Goal: Information Seeking & Learning: Learn about a topic

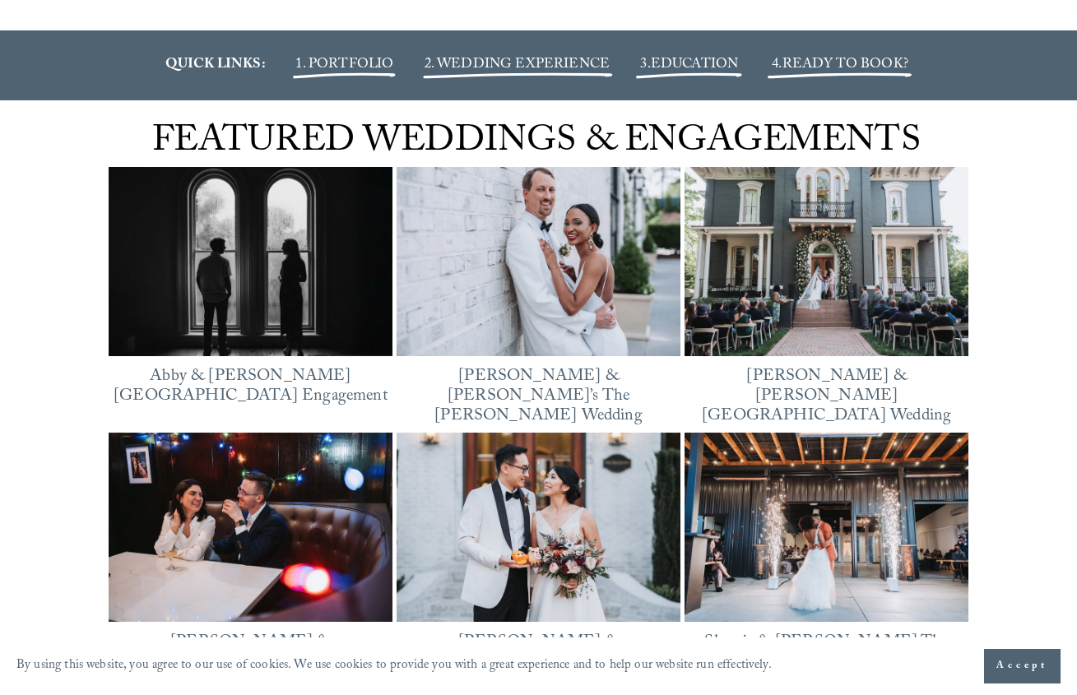
scroll to position [2043, 0]
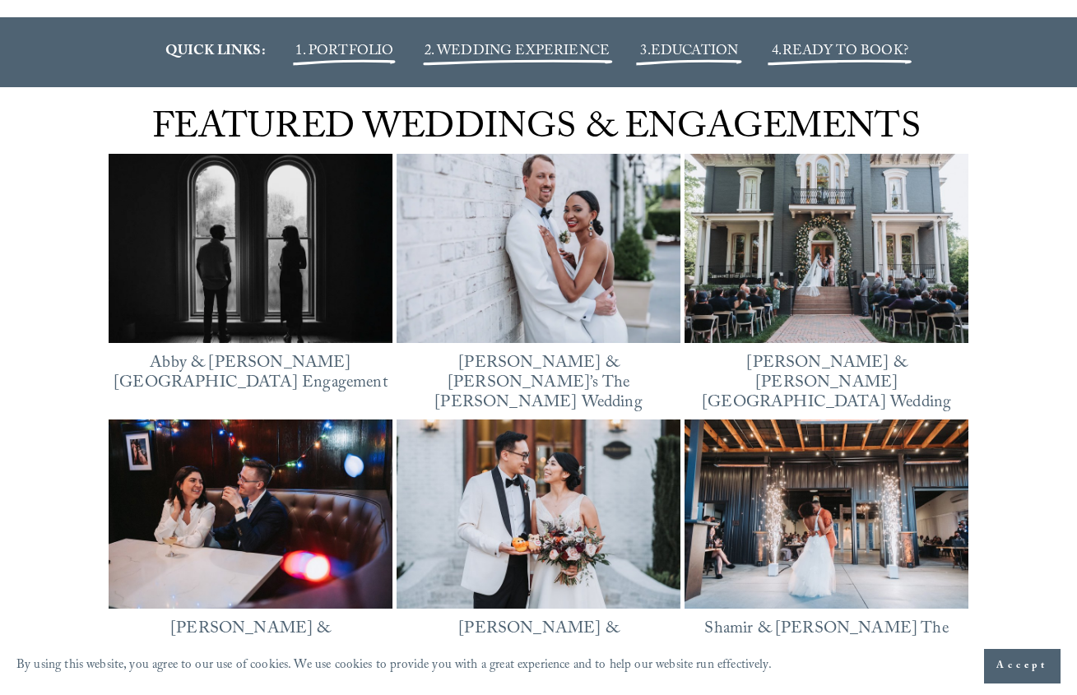
click at [817, 491] on img at bounding box center [827, 514] width 284 height 189
click at [257, 321] on img at bounding box center [251, 248] width 284 height 213
click at [571, 276] on img at bounding box center [539, 248] width 284 height 213
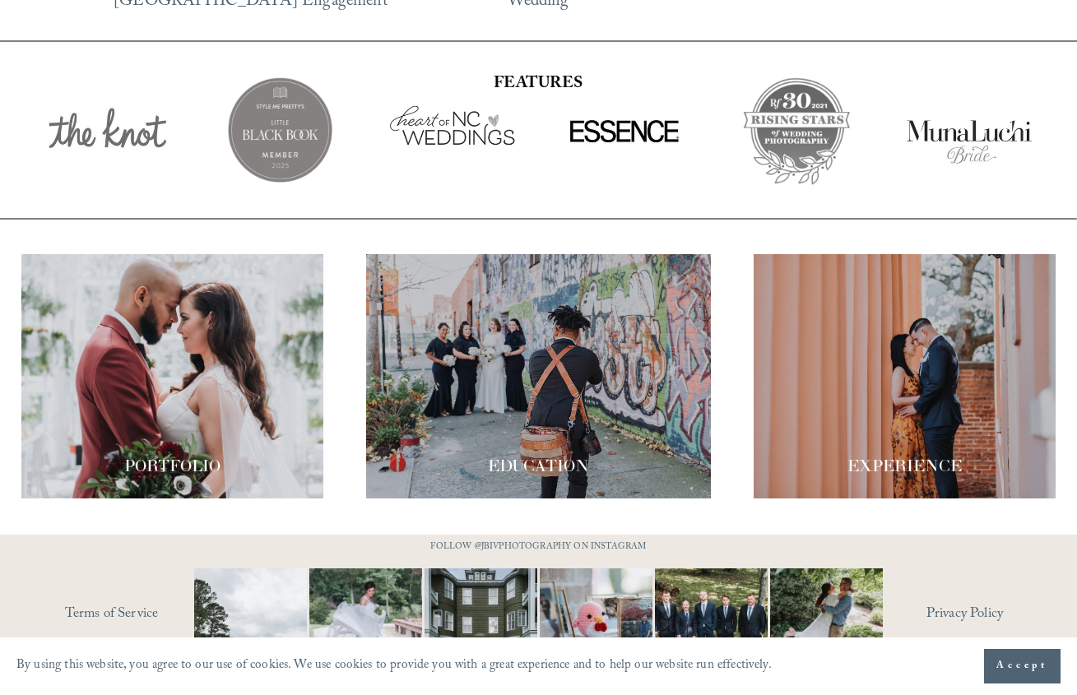
scroll to position [2708, 0]
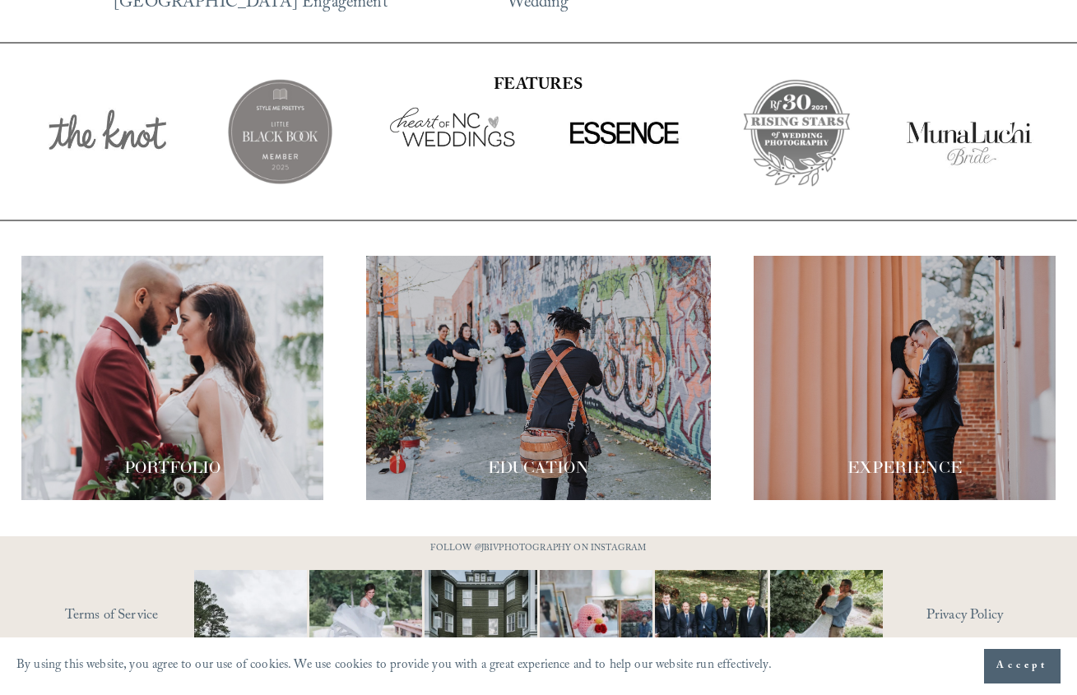
click at [241, 344] on div at bounding box center [172, 378] width 302 height 244
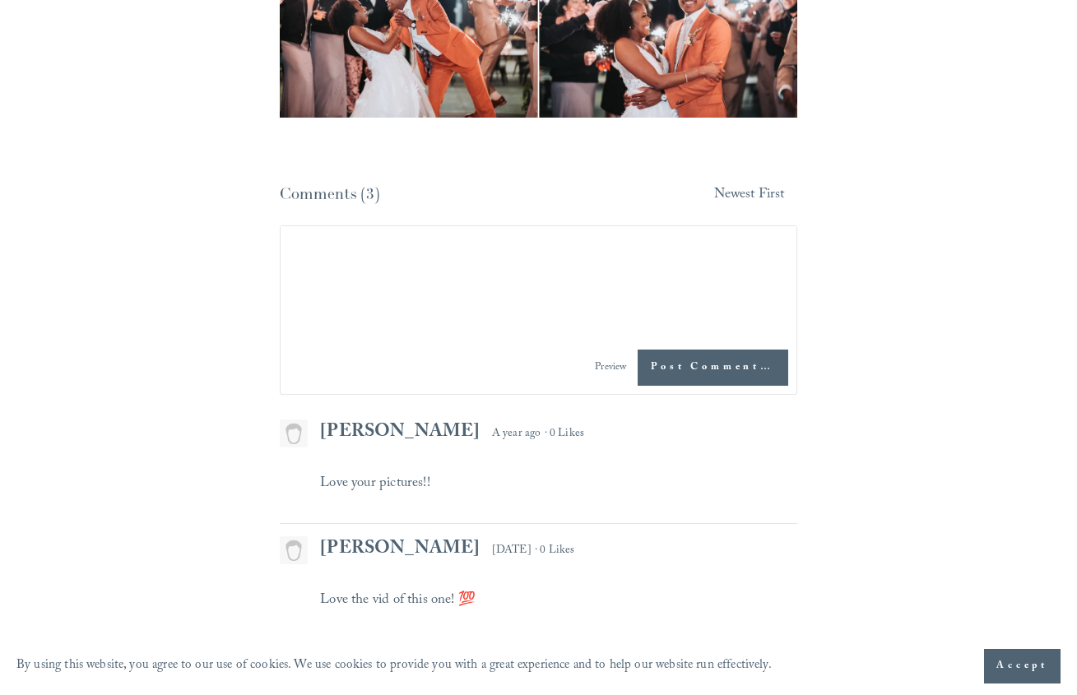
scroll to position [23829, 0]
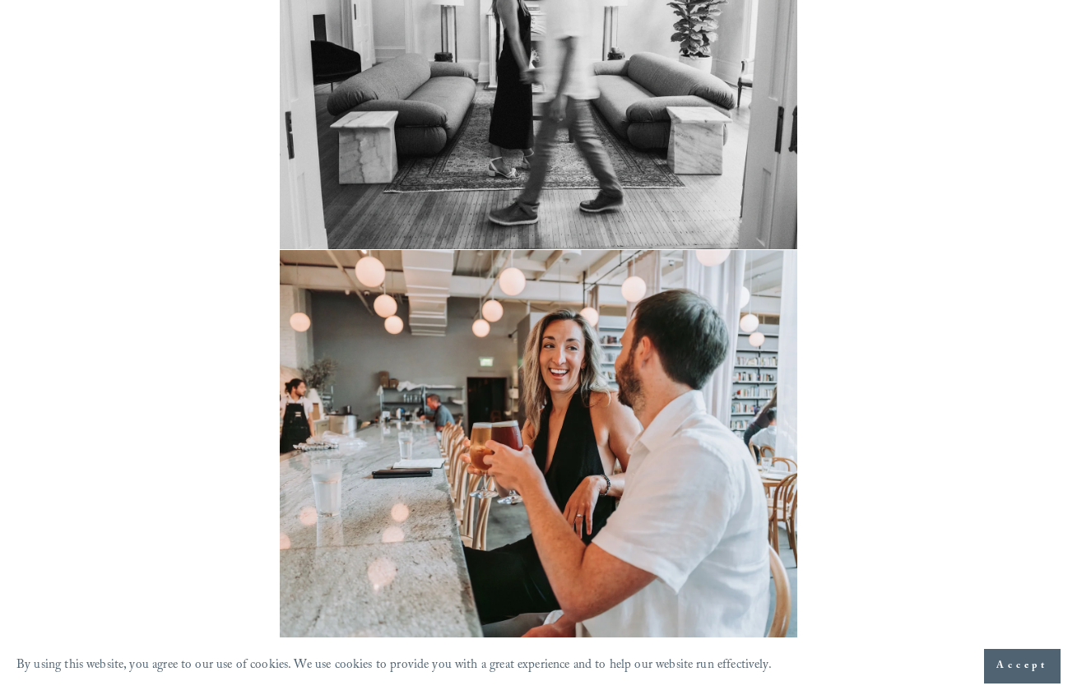
scroll to position [5237, 0]
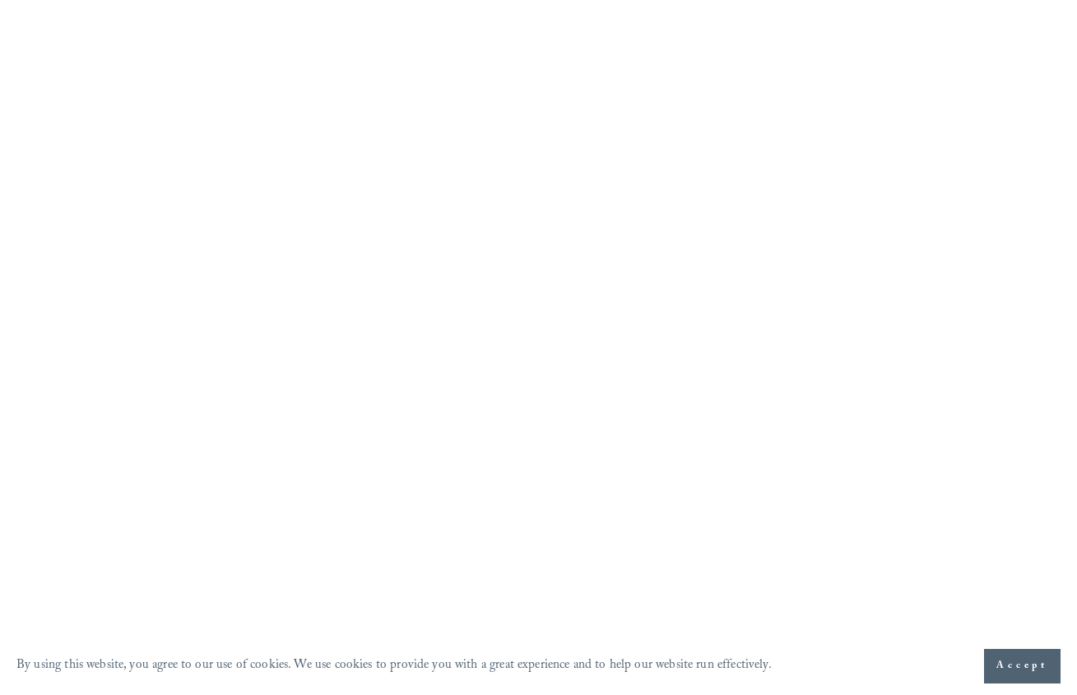
scroll to position [28373, 0]
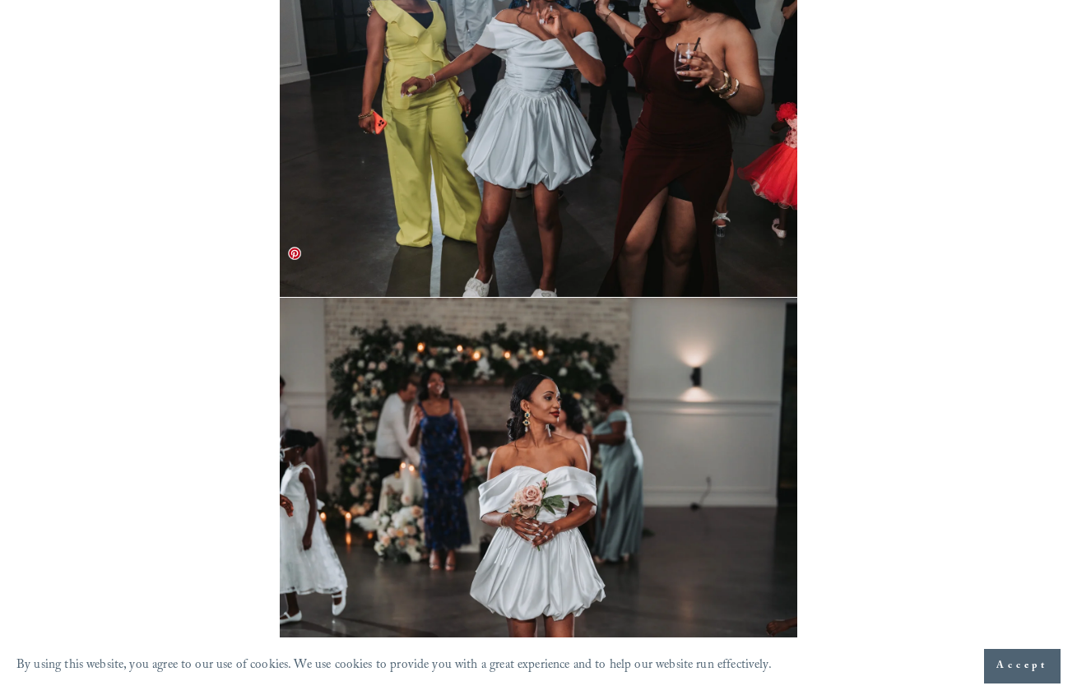
click at [538, 379] on img at bounding box center [538, 492] width 517 height 388
click at [545, 448] on img at bounding box center [538, 492] width 517 height 388
click at [1004, 660] on span "Accept" at bounding box center [1022, 666] width 52 height 16
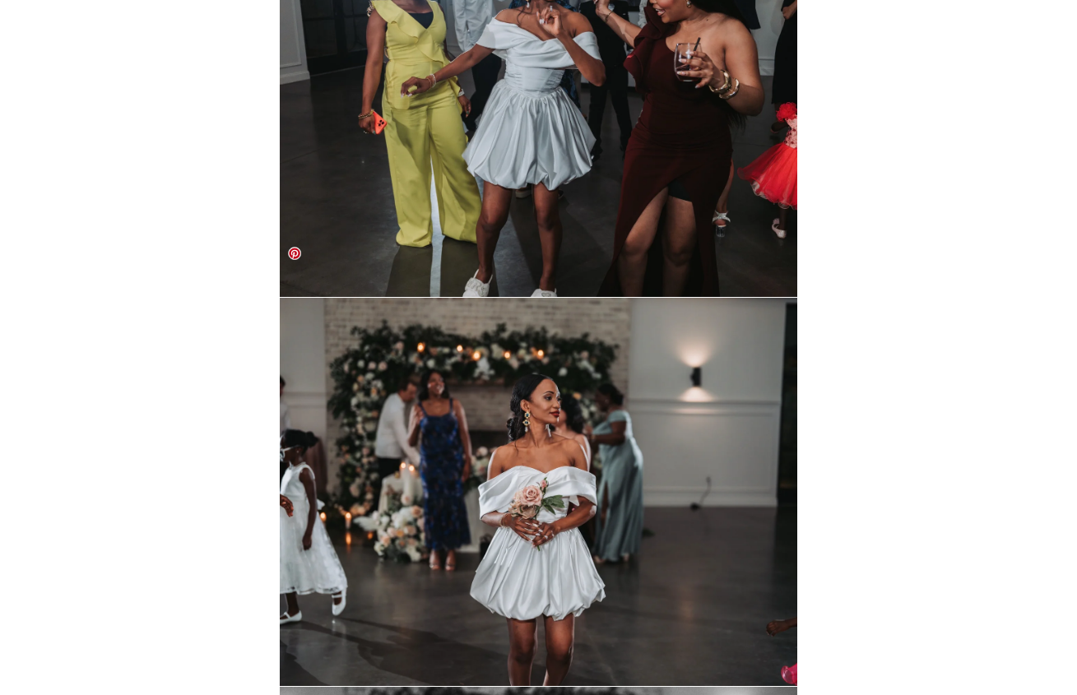
click at [525, 401] on img at bounding box center [538, 492] width 517 height 388
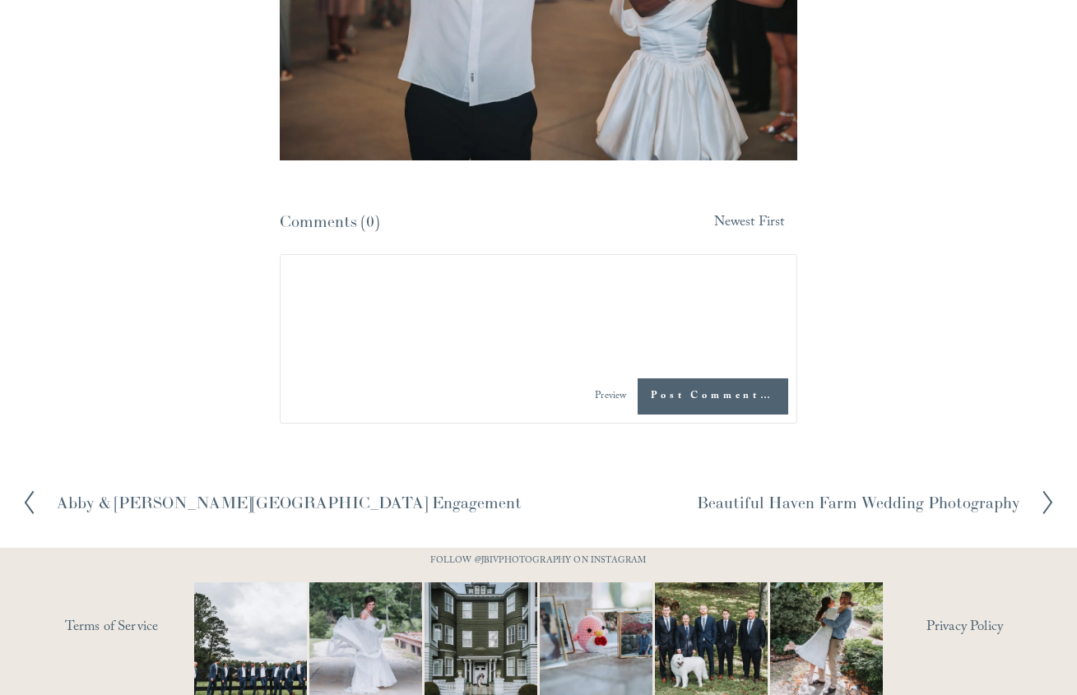
scroll to position [32784, 0]
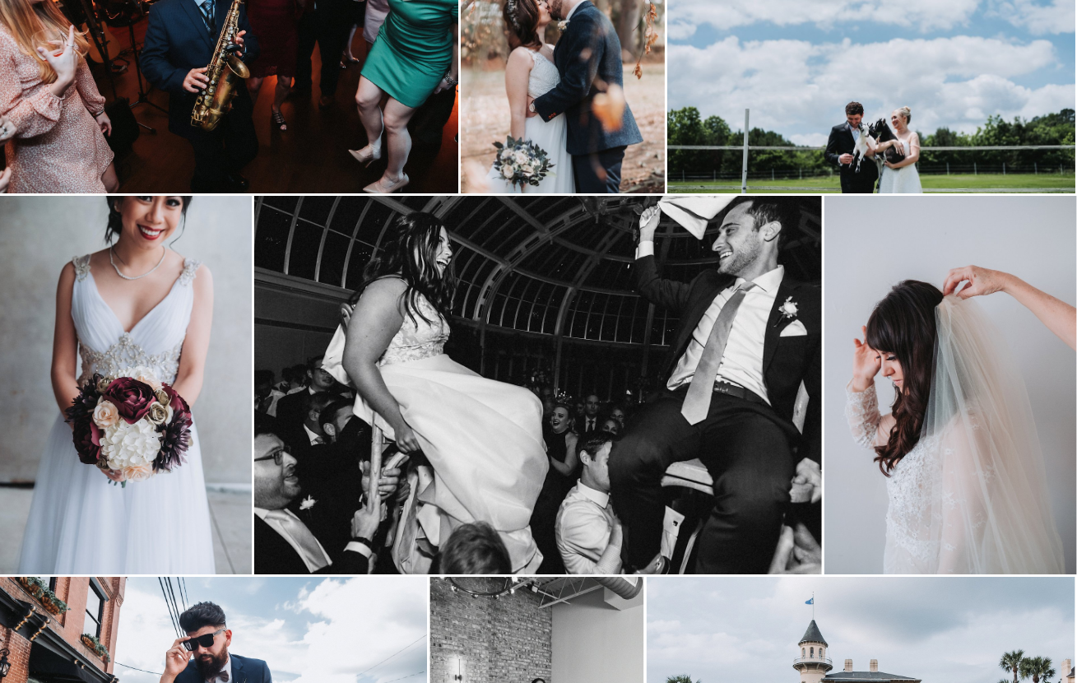
scroll to position [1795, 1]
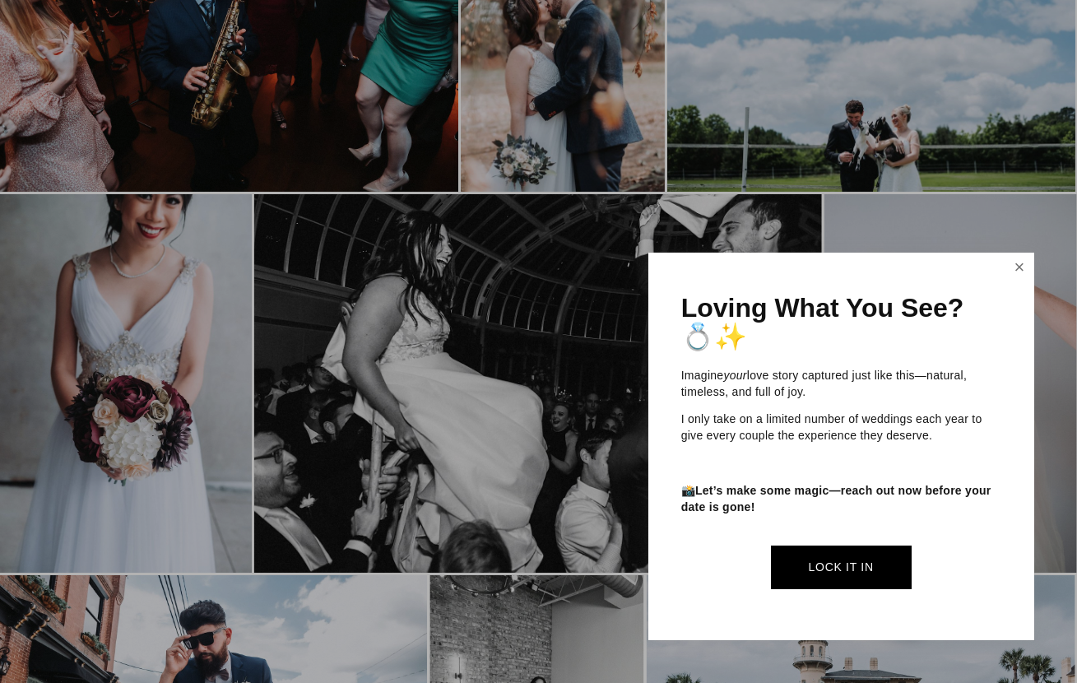
click at [1027, 279] on link "Close" at bounding box center [1019, 268] width 25 height 26
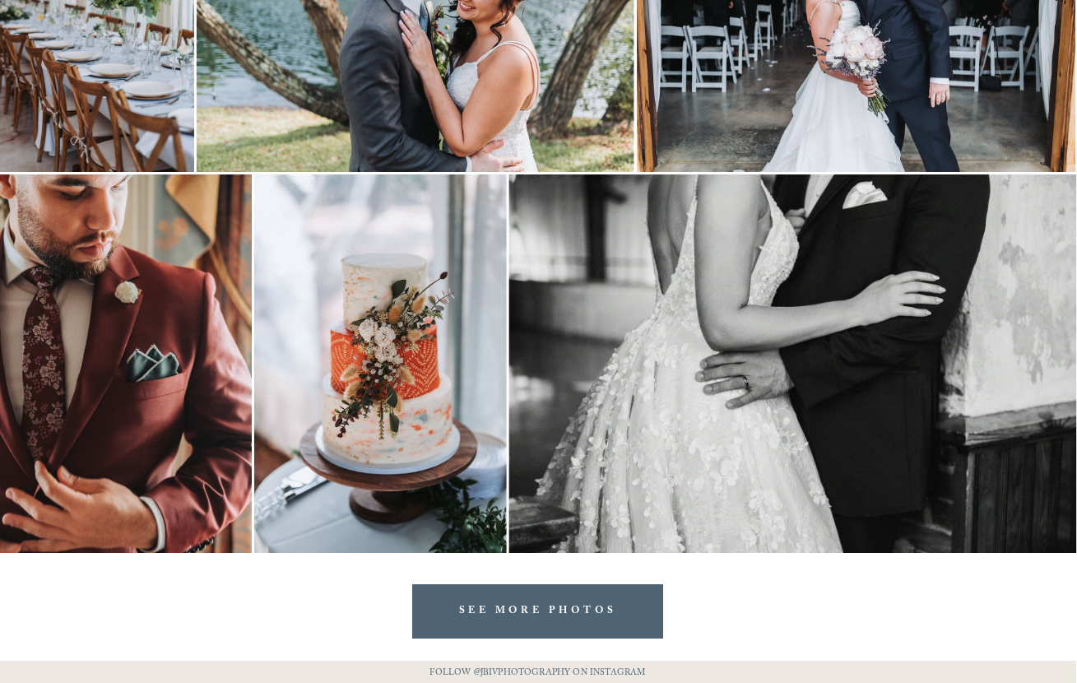
scroll to position [5129, 1]
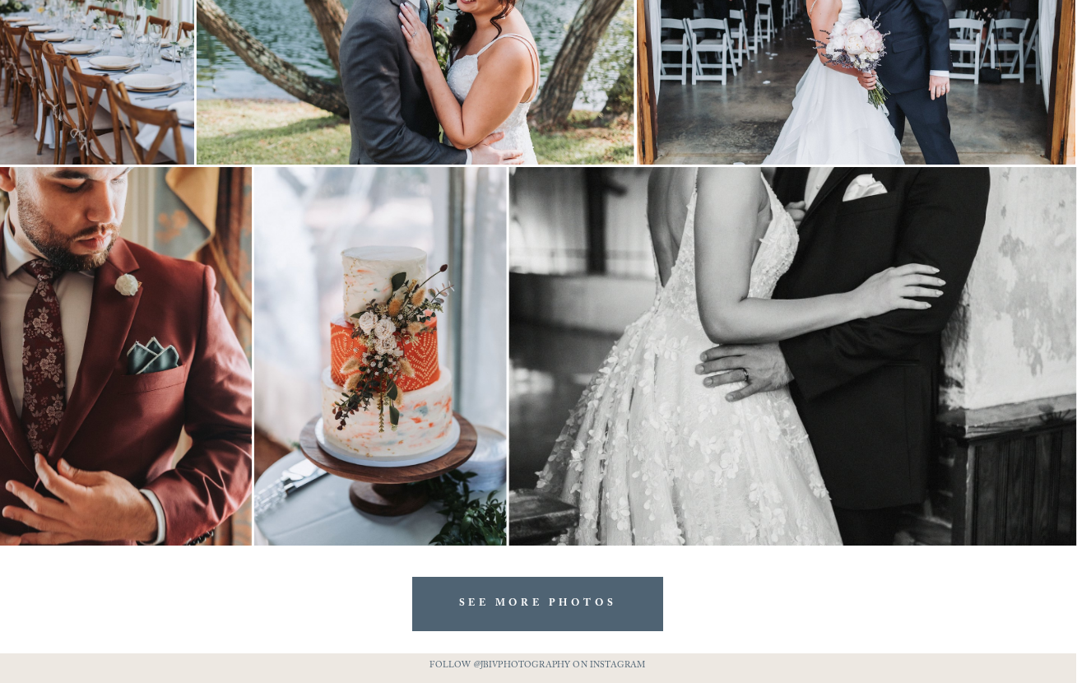
click at [516, 610] on link "SEE MORE PHOTOS" at bounding box center [538, 603] width 252 height 53
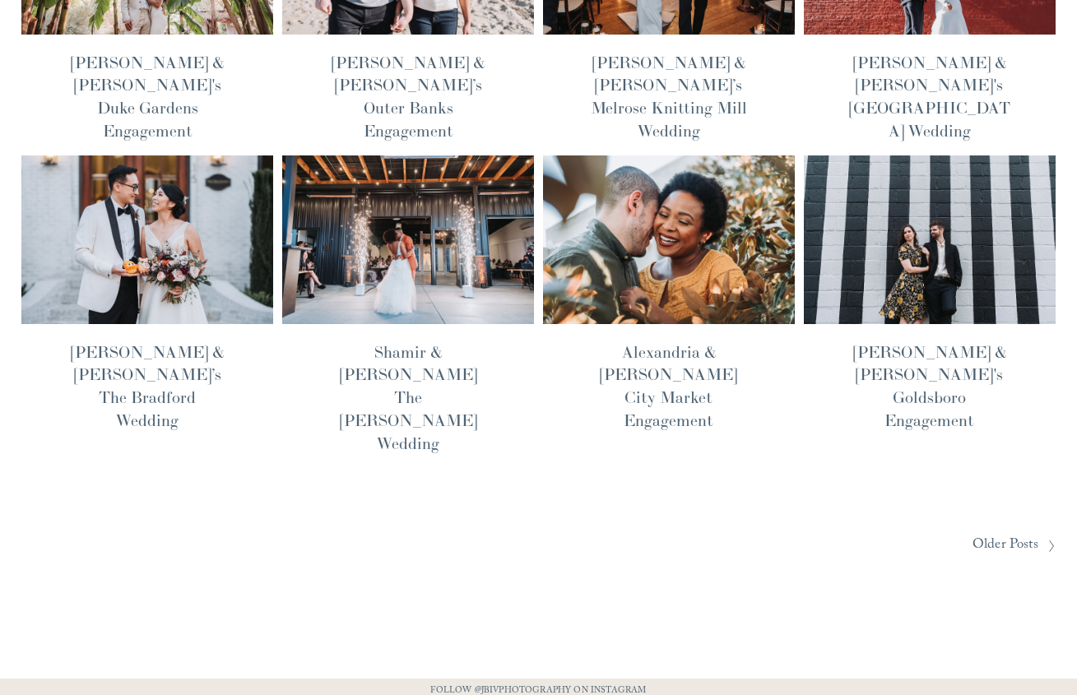
scroll to position [1203, 0]
